Goal: Transaction & Acquisition: Obtain resource

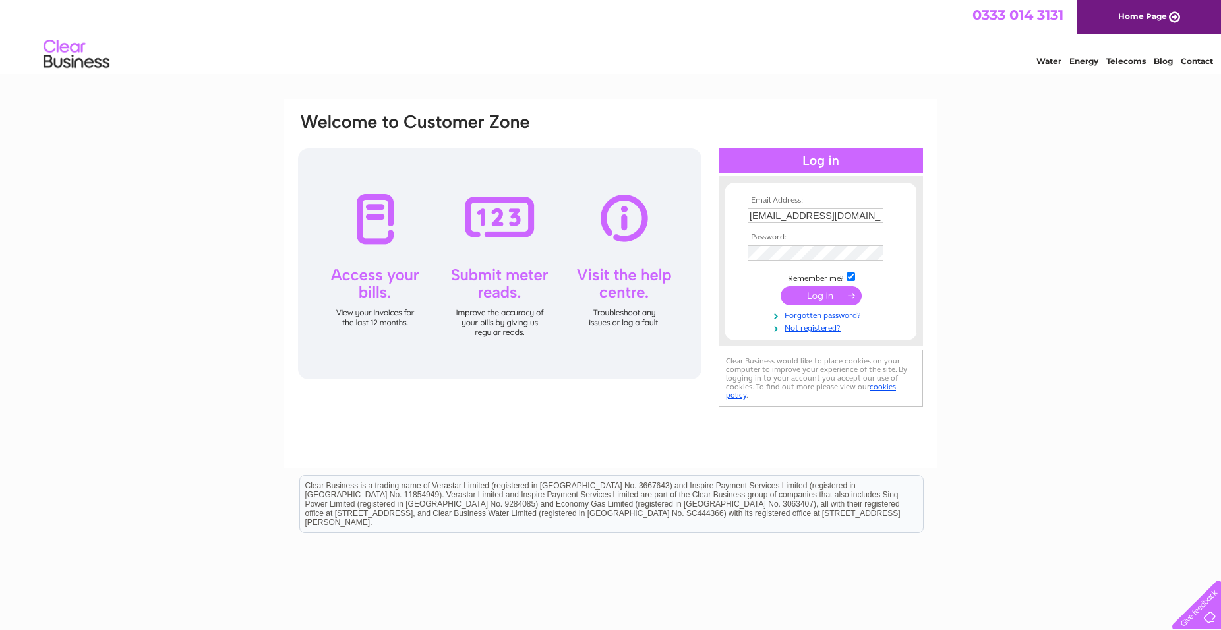
click at [820, 296] on input "submit" at bounding box center [821, 295] width 81 height 18
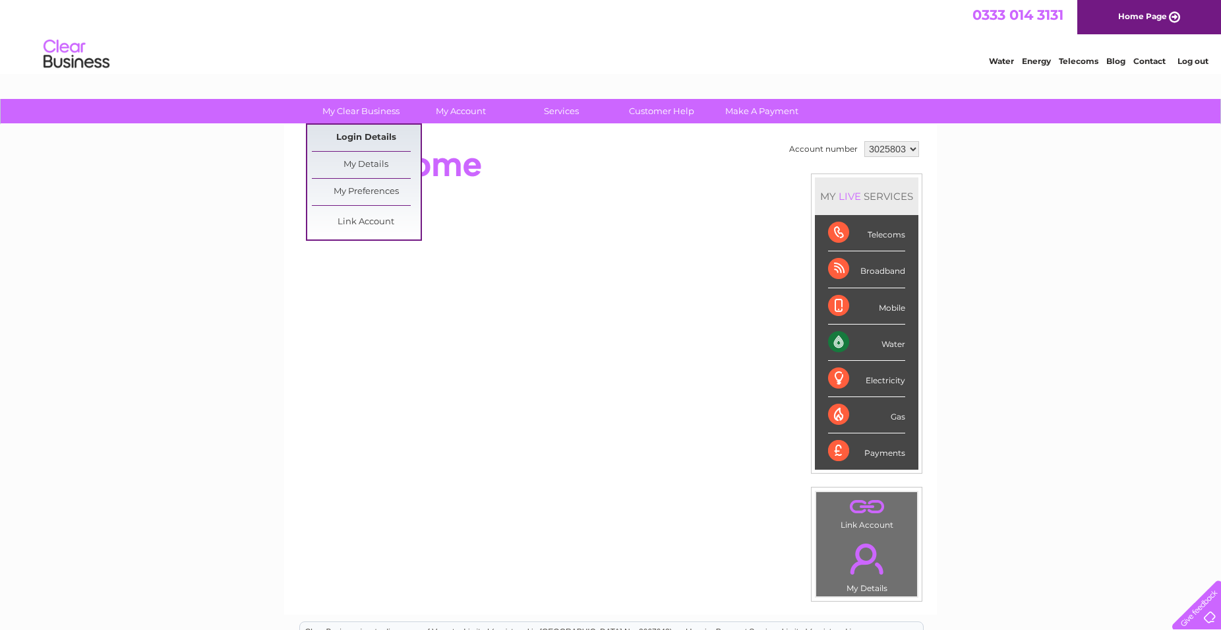
click at [357, 143] on link "Login Details" at bounding box center [366, 138] width 109 height 26
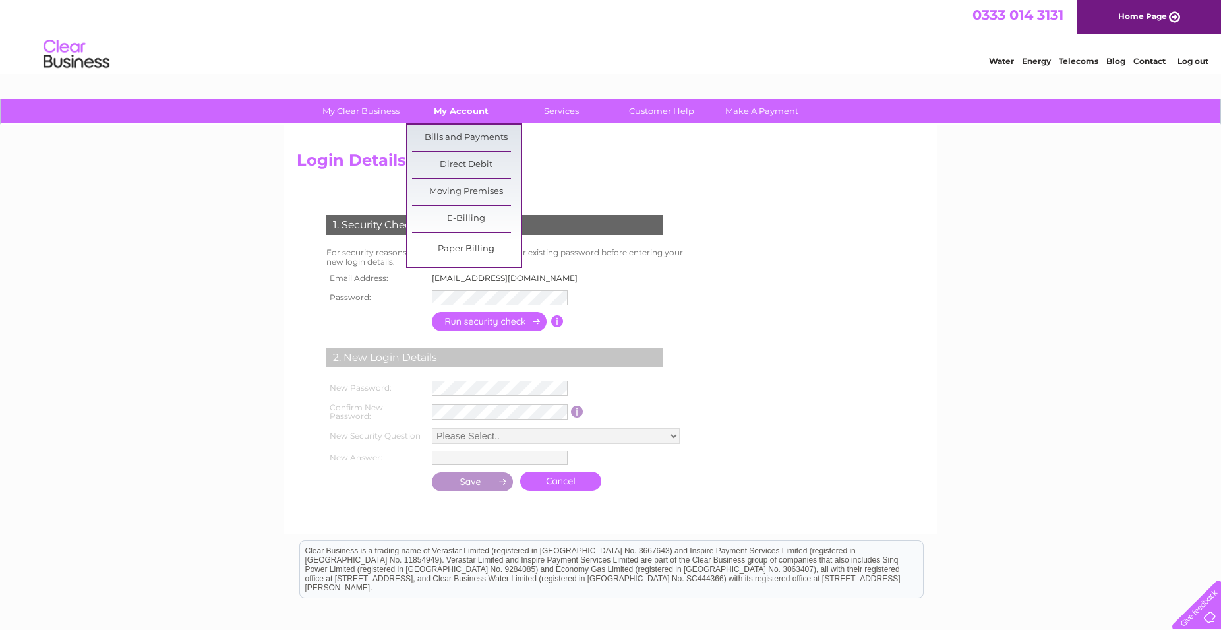
click at [456, 114] on link "My Account" at bounding box center [461, 111] width 109 height 24
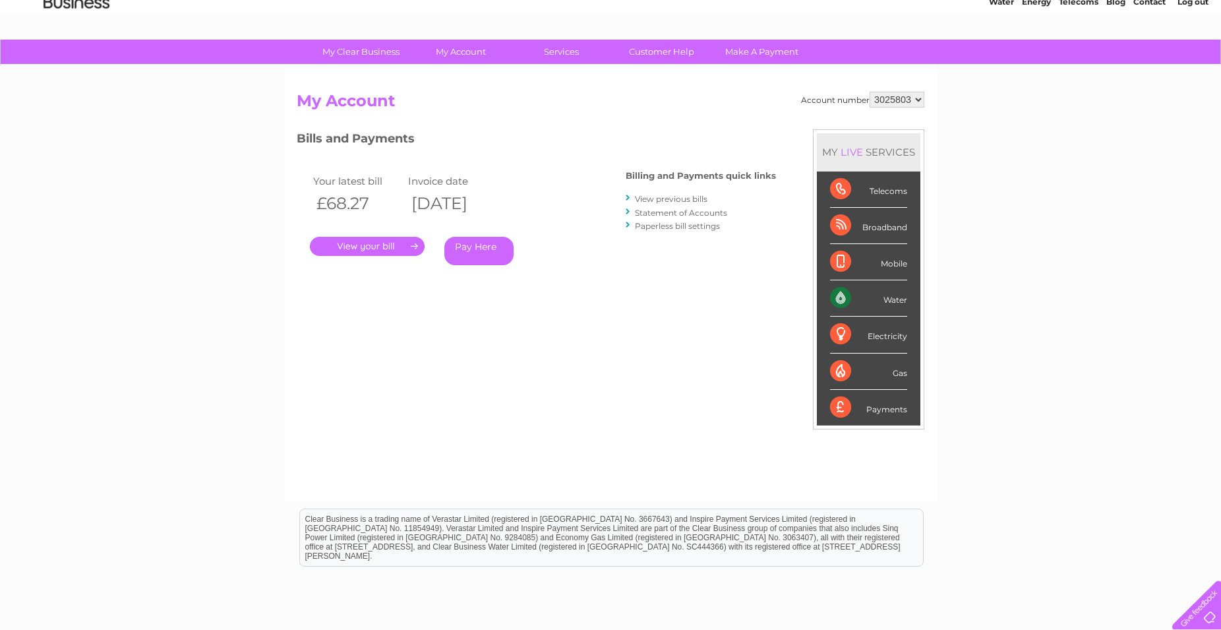
scroll to position [32, 0]
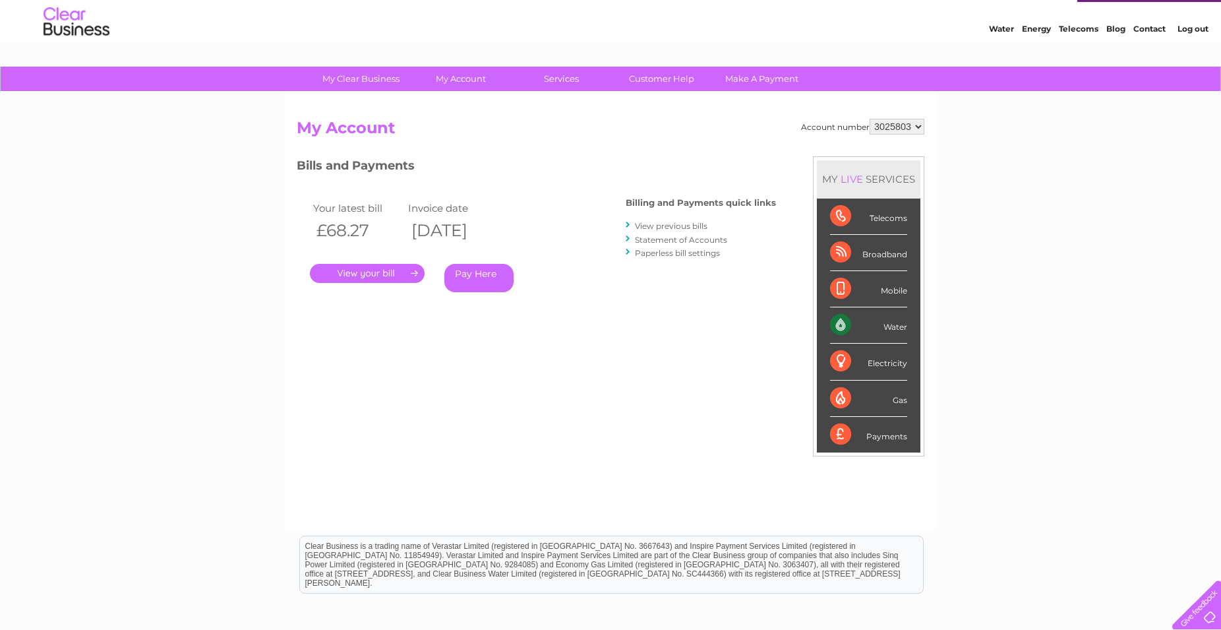
click at [373, 273] on link "." at bounding box center [367, 273] width 115 height 19
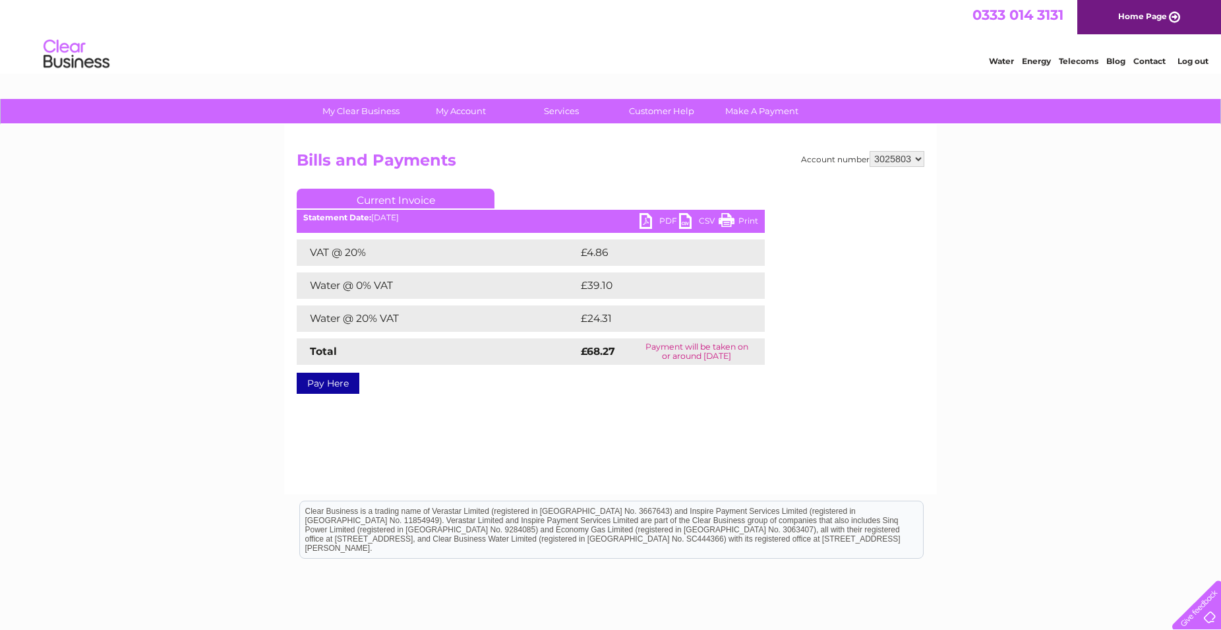
click at [684, 221] on link "CSV" at bounding box center [699, 222] width 40 height 19
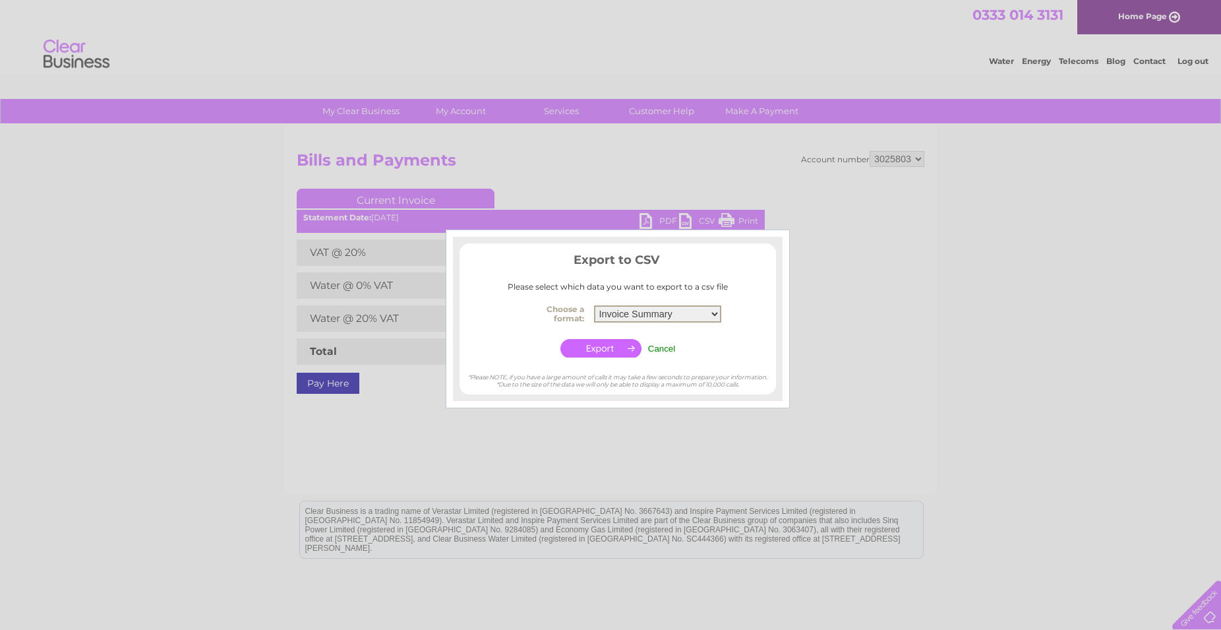
click at [594, 305] on select "Invoice Summary Service Charge Summary" at bounding box center [657, 313] width 127 height 17
click option "Invoice Summary" at bounding box center [0, 0] width 0 height 0
click at [622, 346] on input "button" at bounding box center [600, 348] width 81 height 18
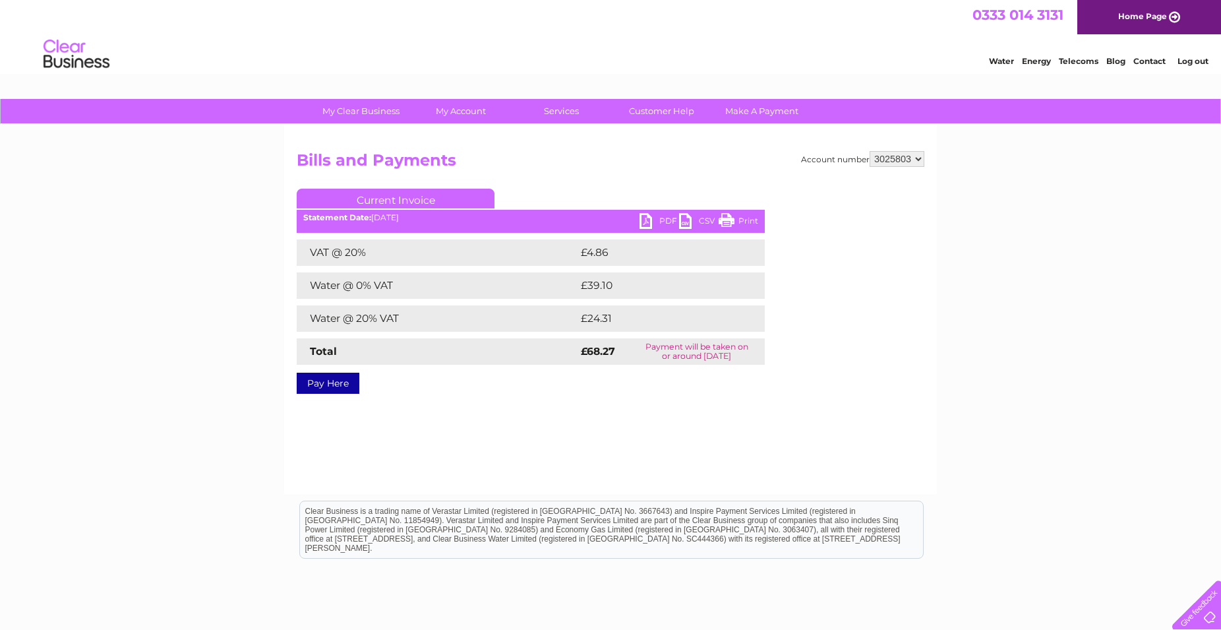
click at [640, 220] on link "PDF" at bounding box center [659, 222] width 40 height 19
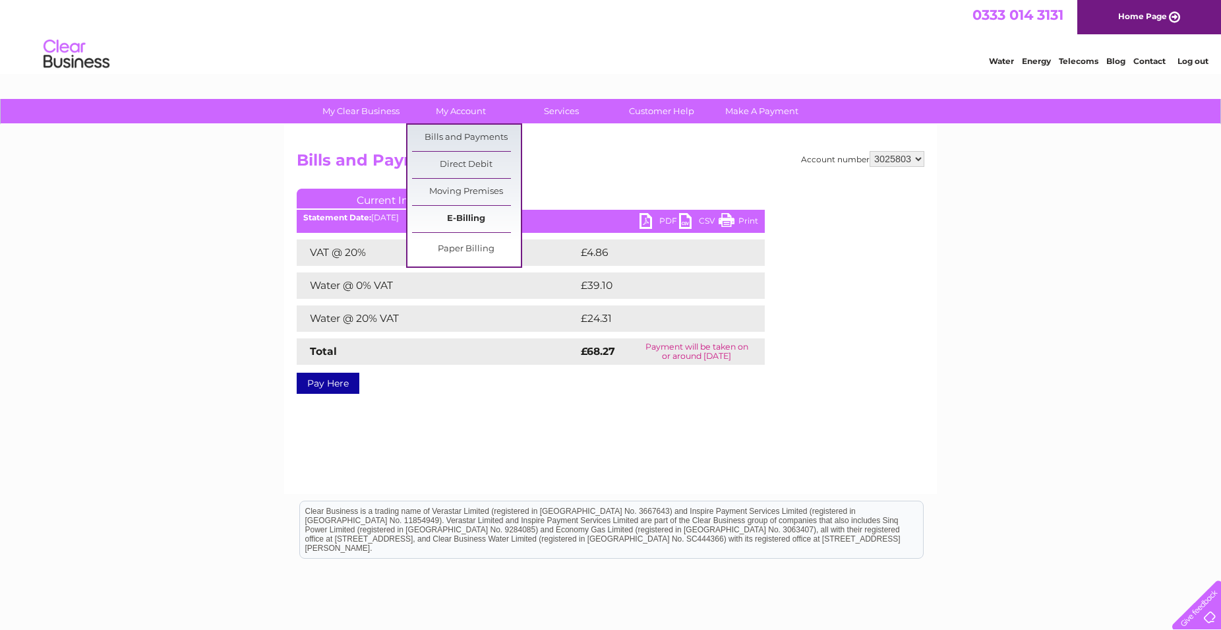
click at [459, 215] on link "E-Billing" at bounding box center [466, 219] width 109 height 26
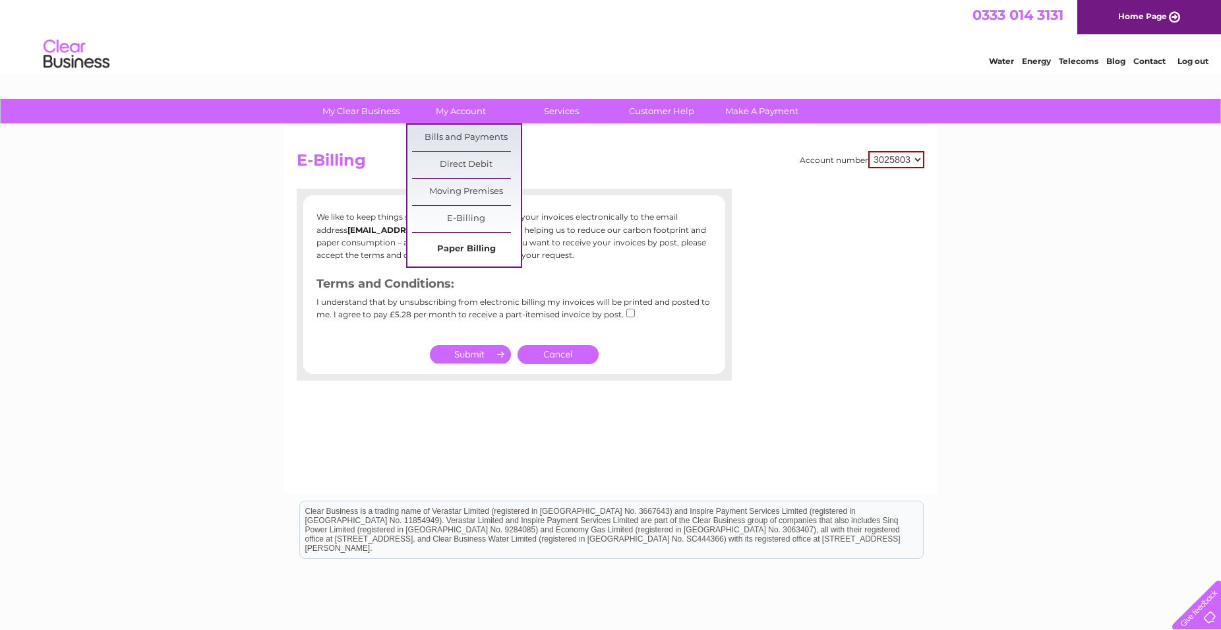
click at [476, 239] on link "Paper Billing" at bounding box center [466, 249] width 109 height 26
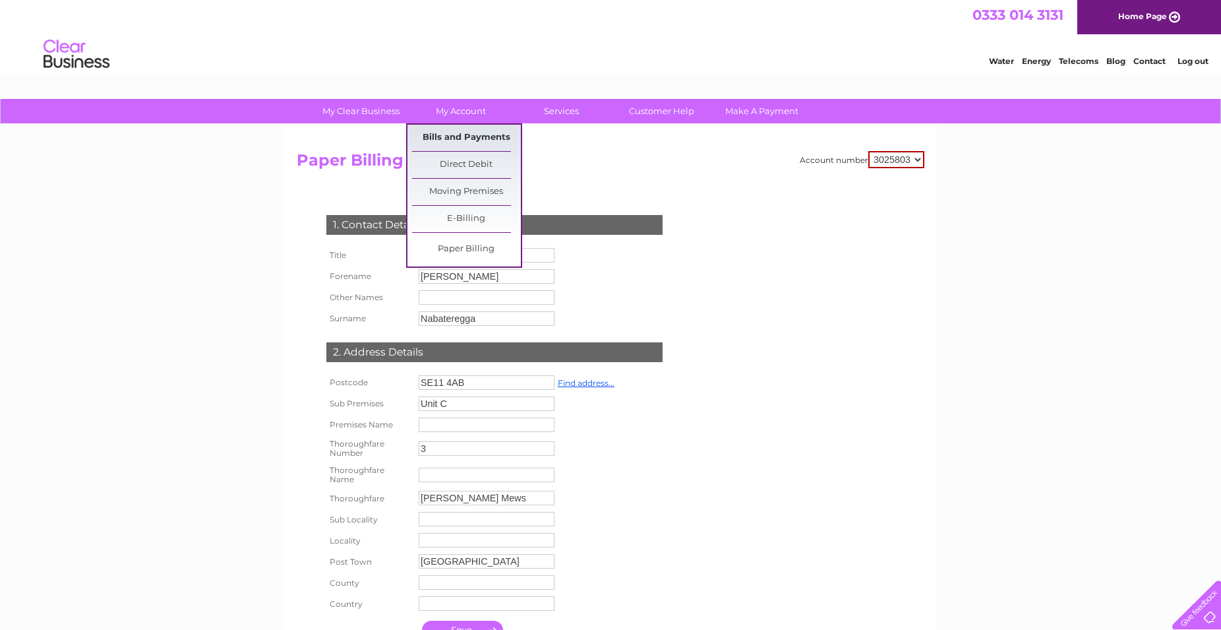
click at [461, 132] on link "Bills and Payments" at bounding box center [466, 138] width 109 height 26
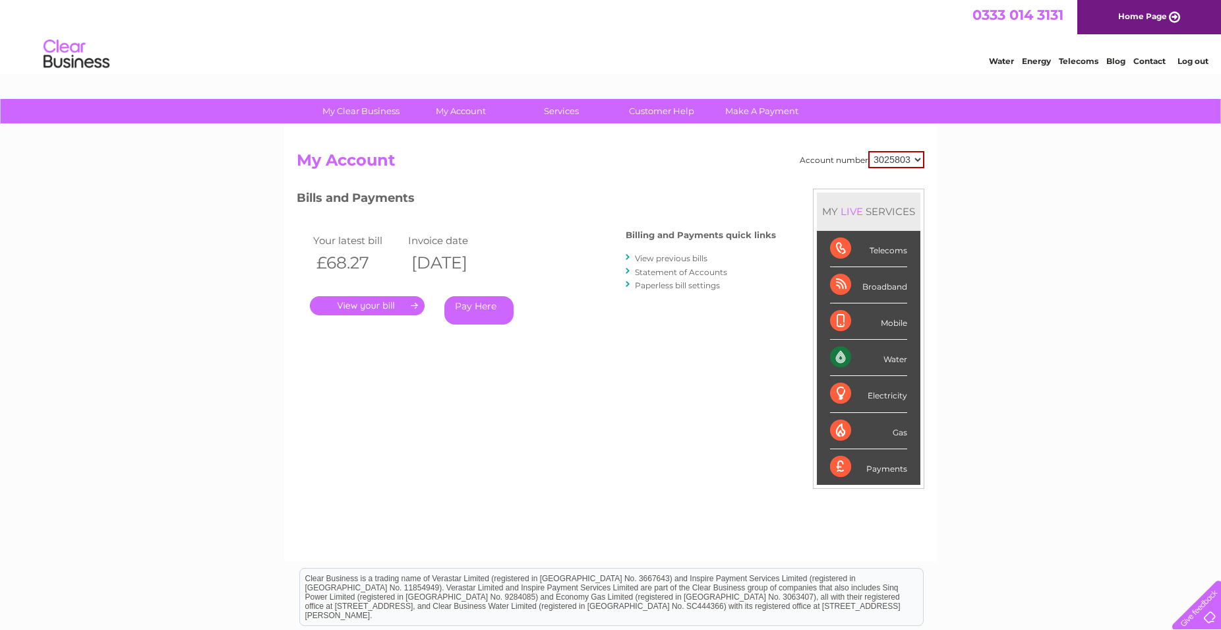
click at [419, 309] on link "." at bounding box center [367, 305] width 115 height 19
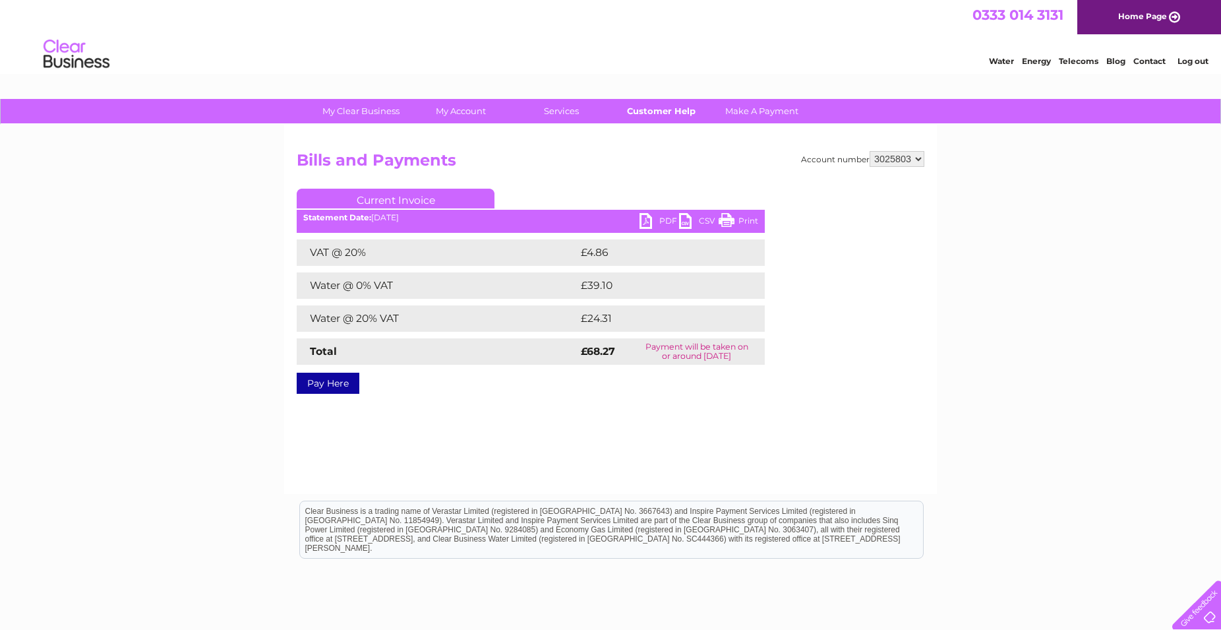
click at [664, 107] on link "Customer Help" at bounding box center [661, 111] width 109 height 24
